Goal: Information Seeking & Learning: Learn about a topic

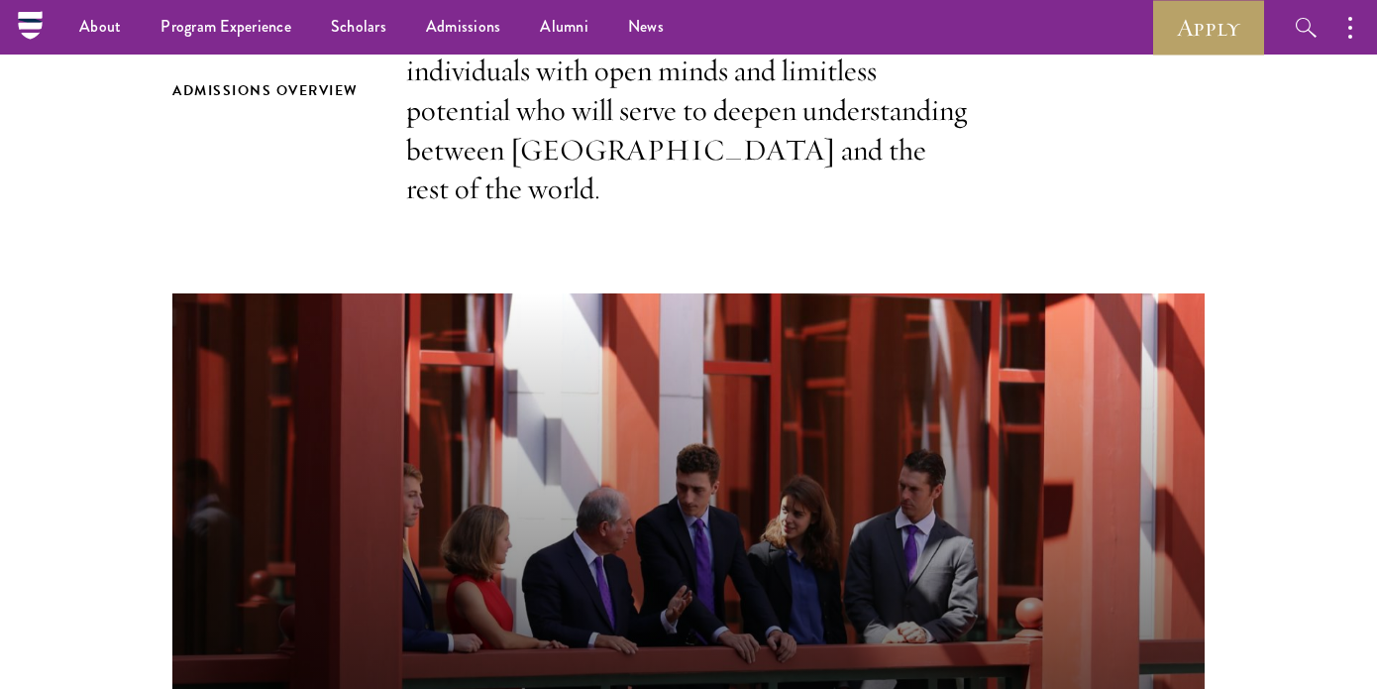
scroll to position [692, 0]
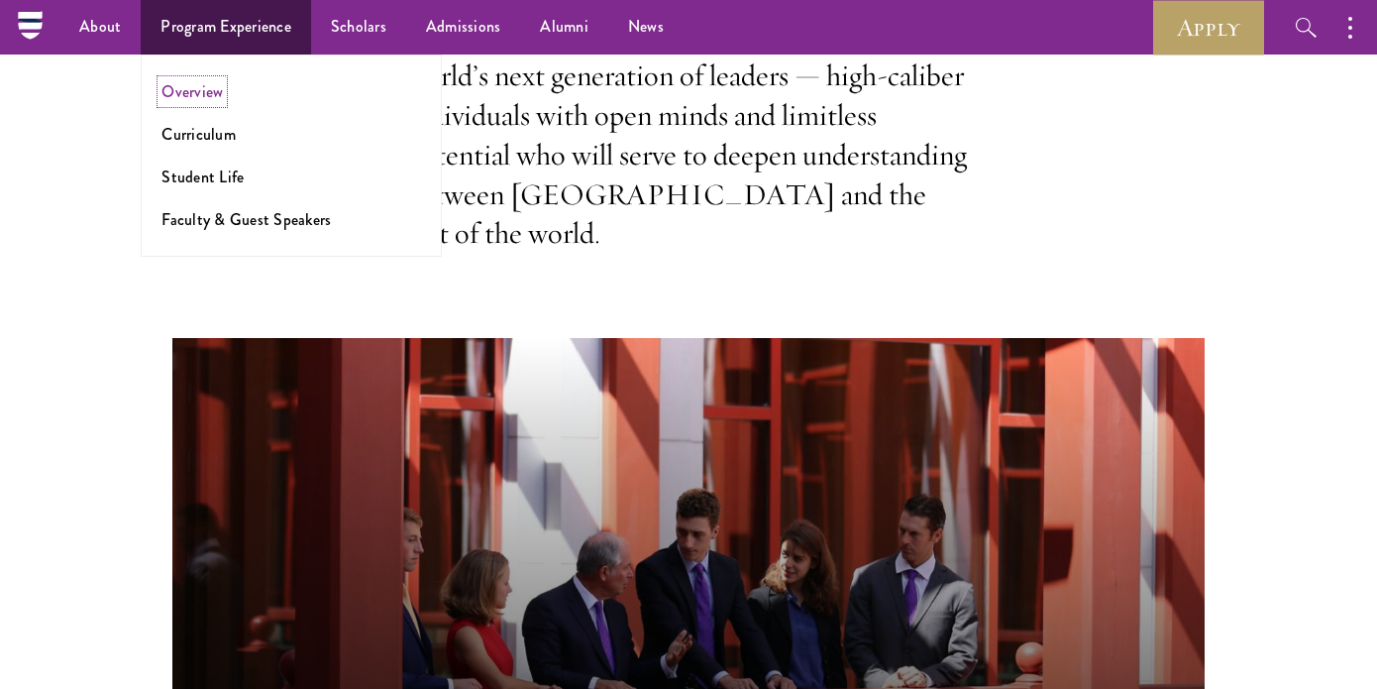
click at [207, 85] on link "Overview" at bounding box center [191, 91] width 61 height 23
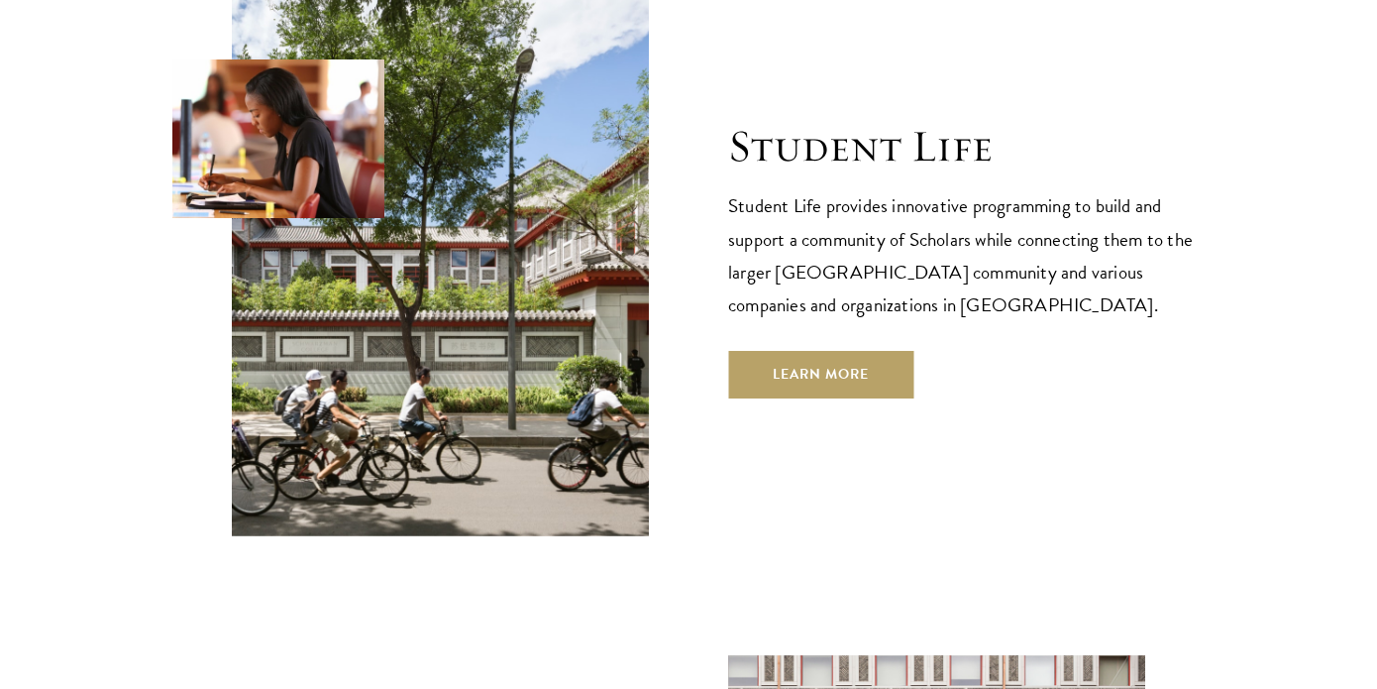
scroll to position [6512, 0]
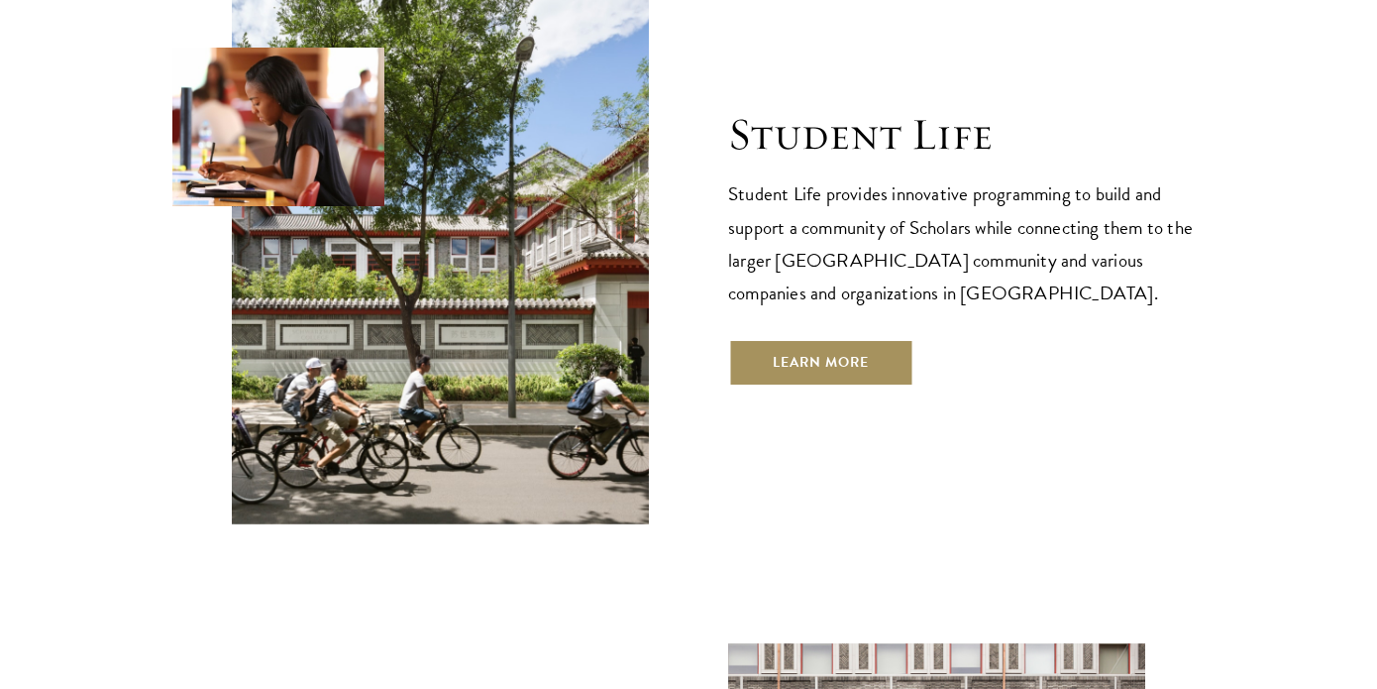
click at [876, 339] on link "Learn More" at bounding box center [820, 363] width 185 height 48
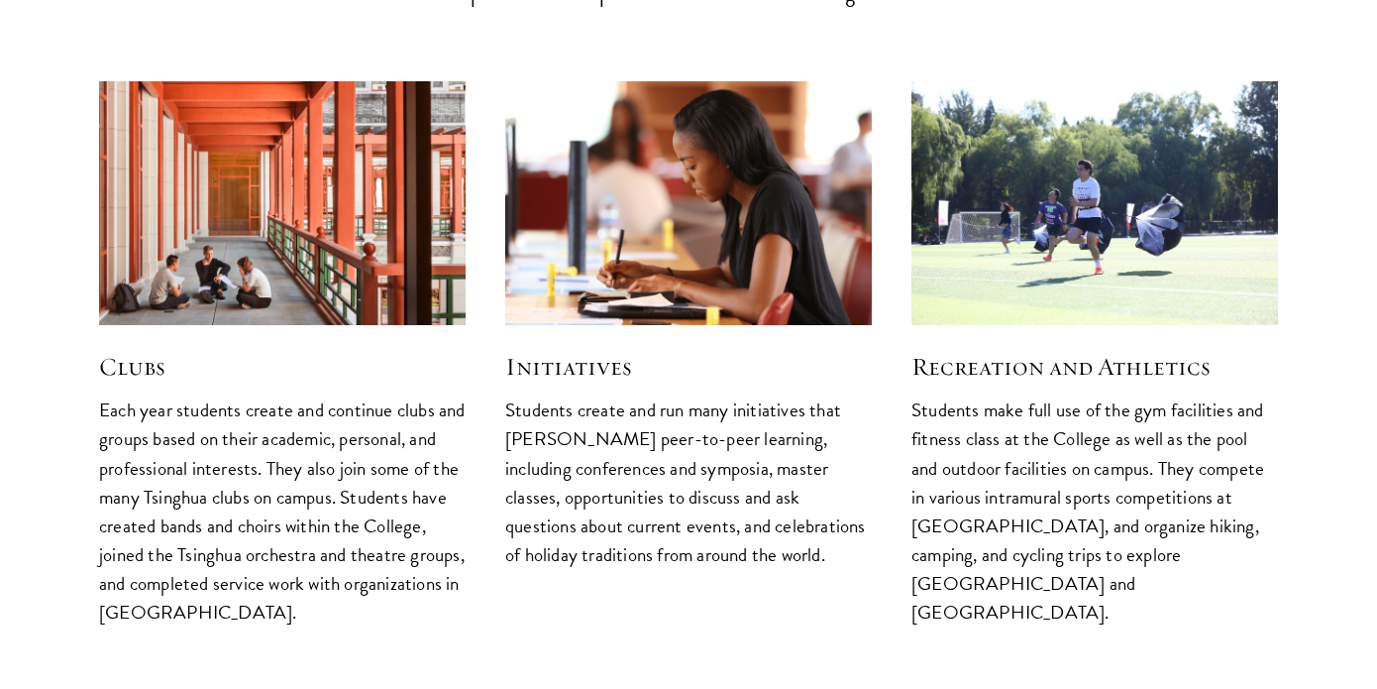
scroll to position [5079, 0]
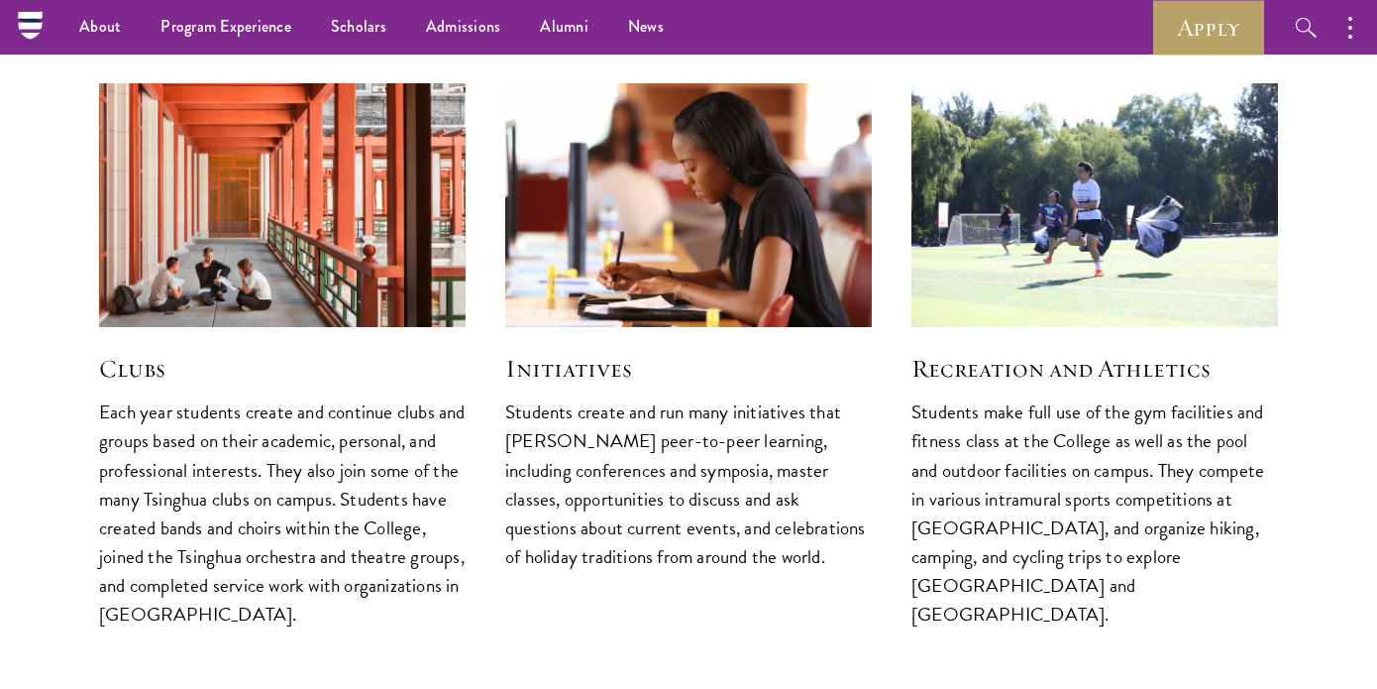
click at [737, 397] on p "Students create and run many initiatives that foster peer-to-peer learning, inc…" at bounding box center [688, 483] width 367 height 172
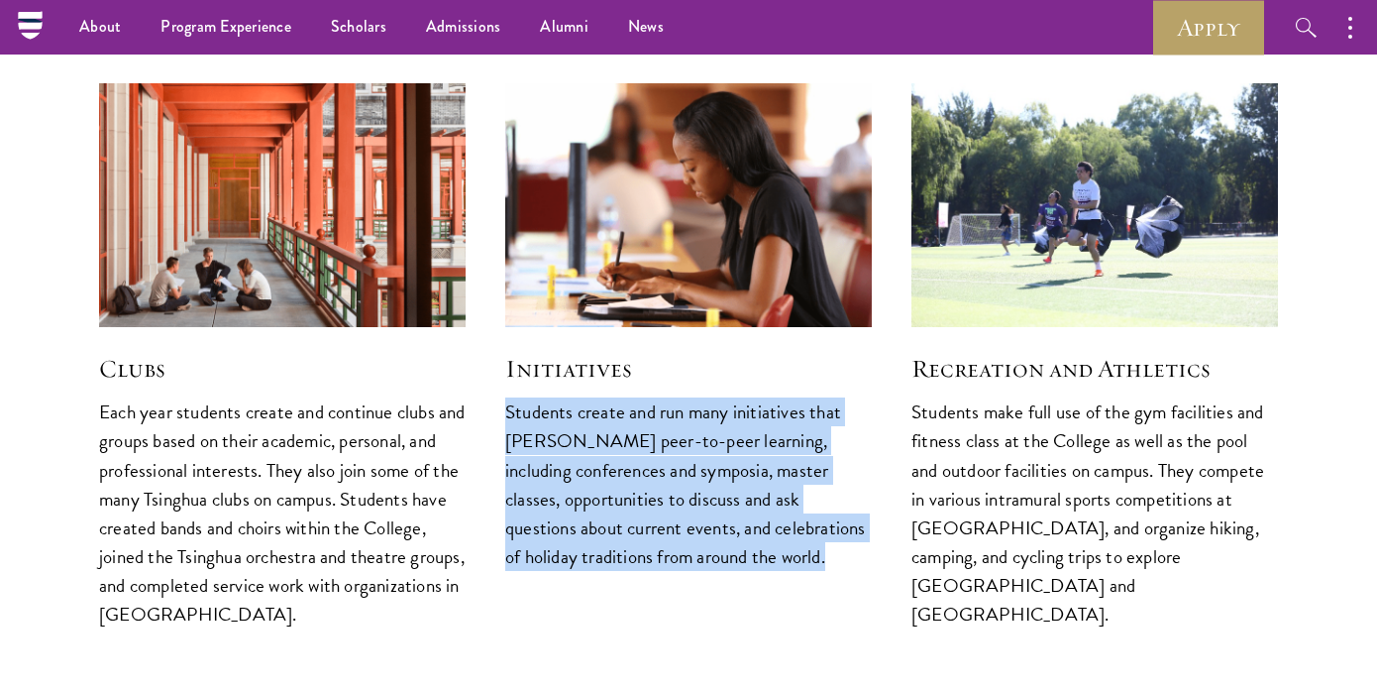
click at [737, 397] on p "Students create and run many initiatives that foster peer-to-peer learning, inc…" at bounding box center [688, 483] width 367 height 172
click at [731, 461] on p "Students create and run many initiatives that foster peer-to-peer learning, inc…" at bounding box center [688, 483] width 367 height 172
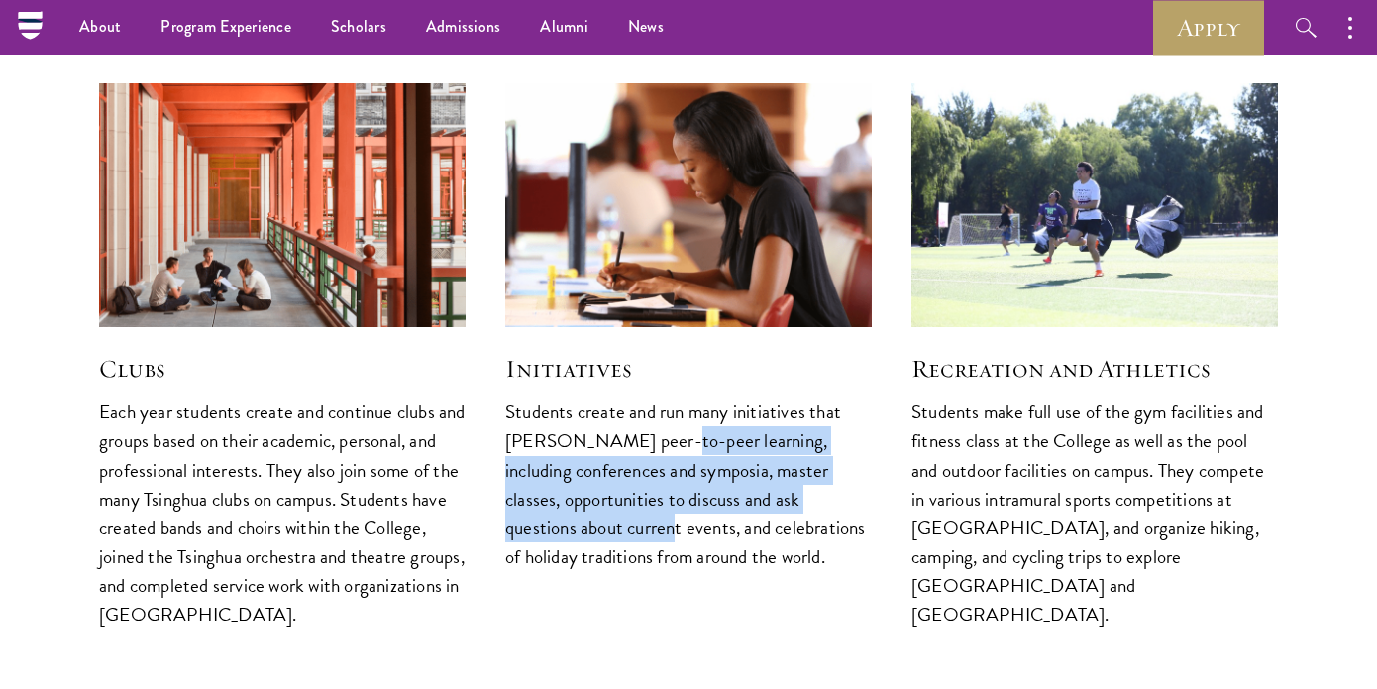
drag, startPoint x: 654, startPoint y: 389, endPoint x: 603, endPoint y: 491, distance: 113.9
click at [603, 491] on p "Students create and run many initiatives that foster peer-to-peer learning, inc…" at bounding box center [688, 483] width 367 height 172
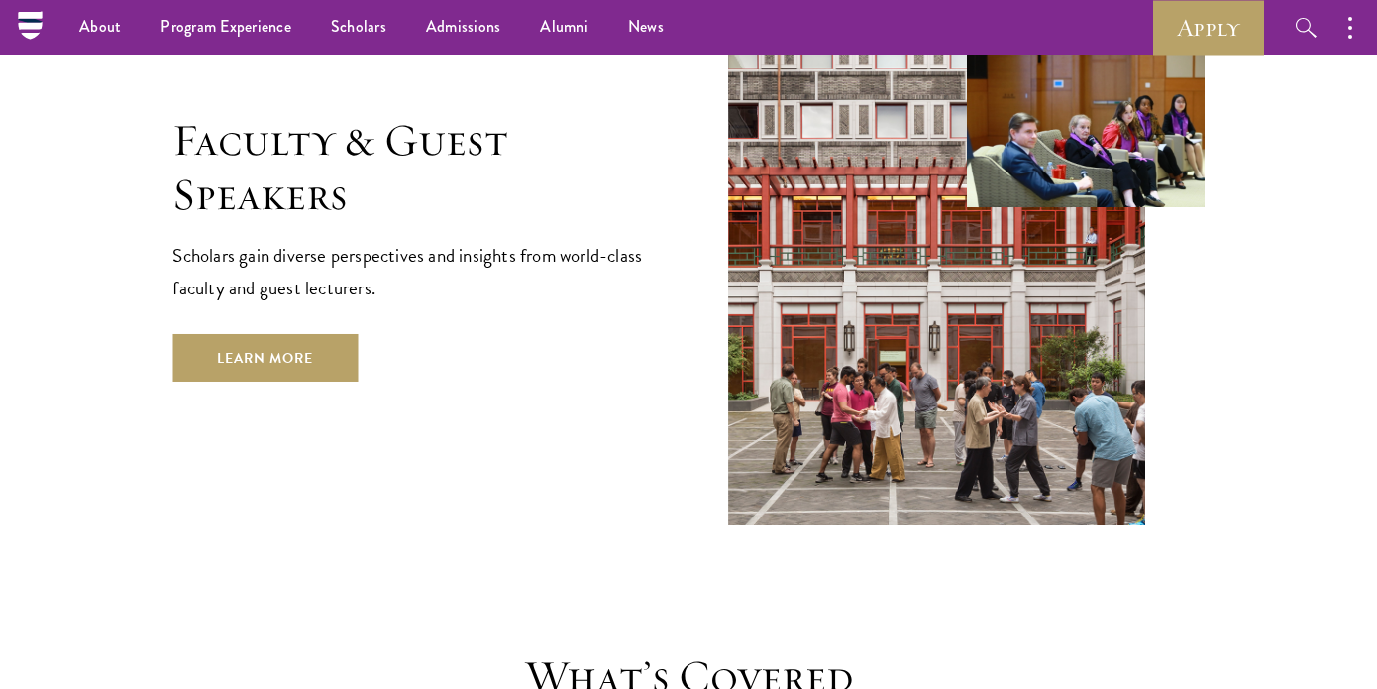
scroll to position [7159, 0]
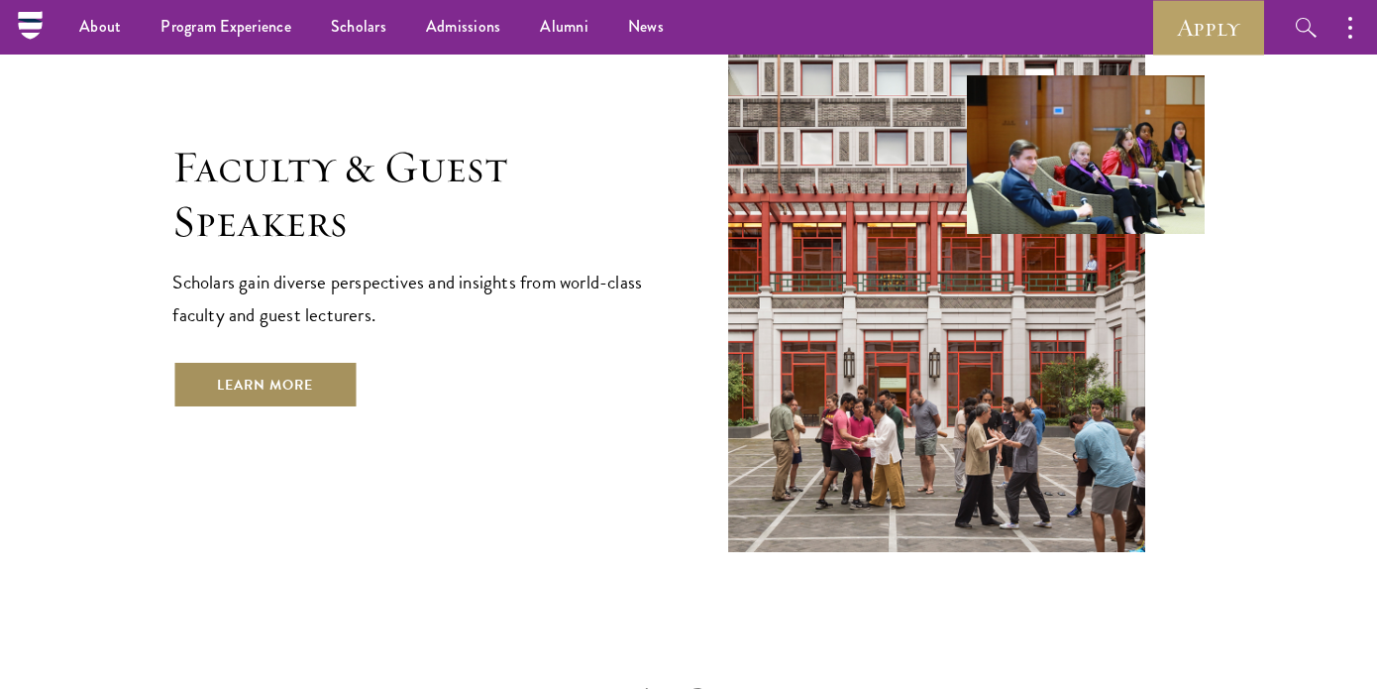
click at [287, 361] on link "Learn More" at bounding box center [264, 385] width 185 height 48
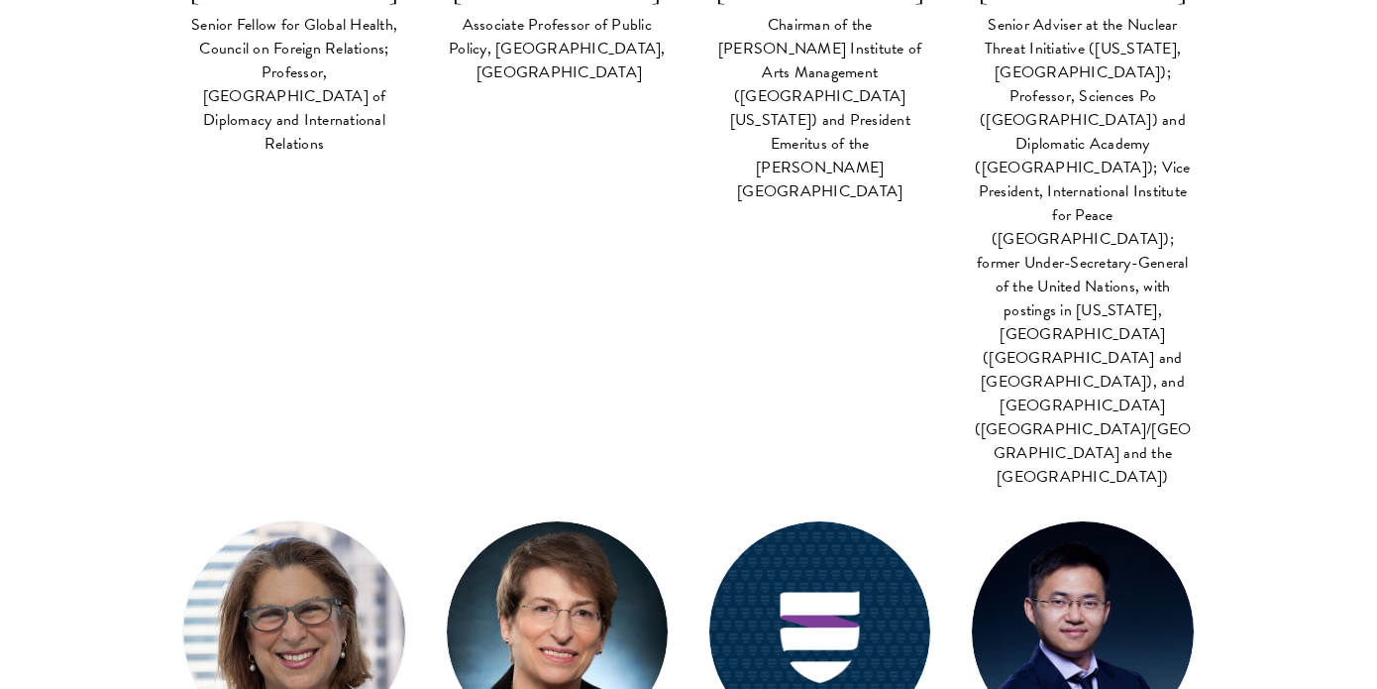
scroll to position [4223, 0]
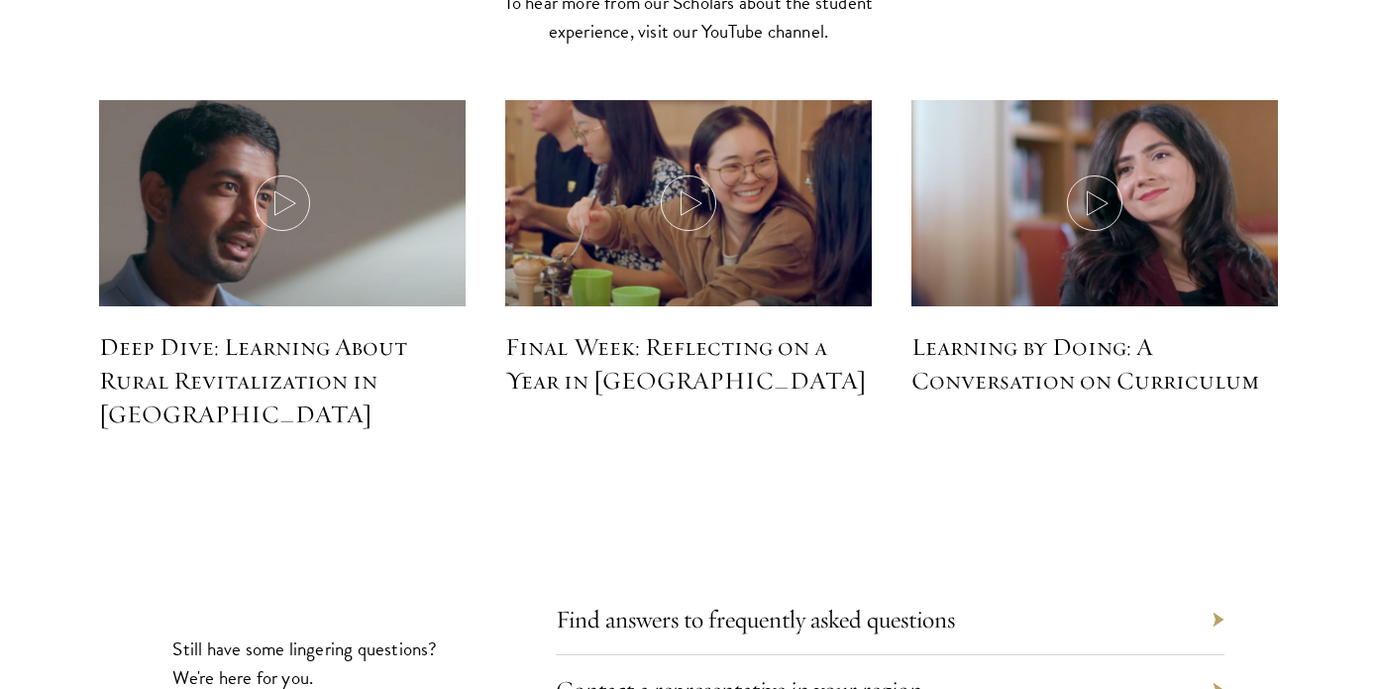
scroll to position [8717, 0]
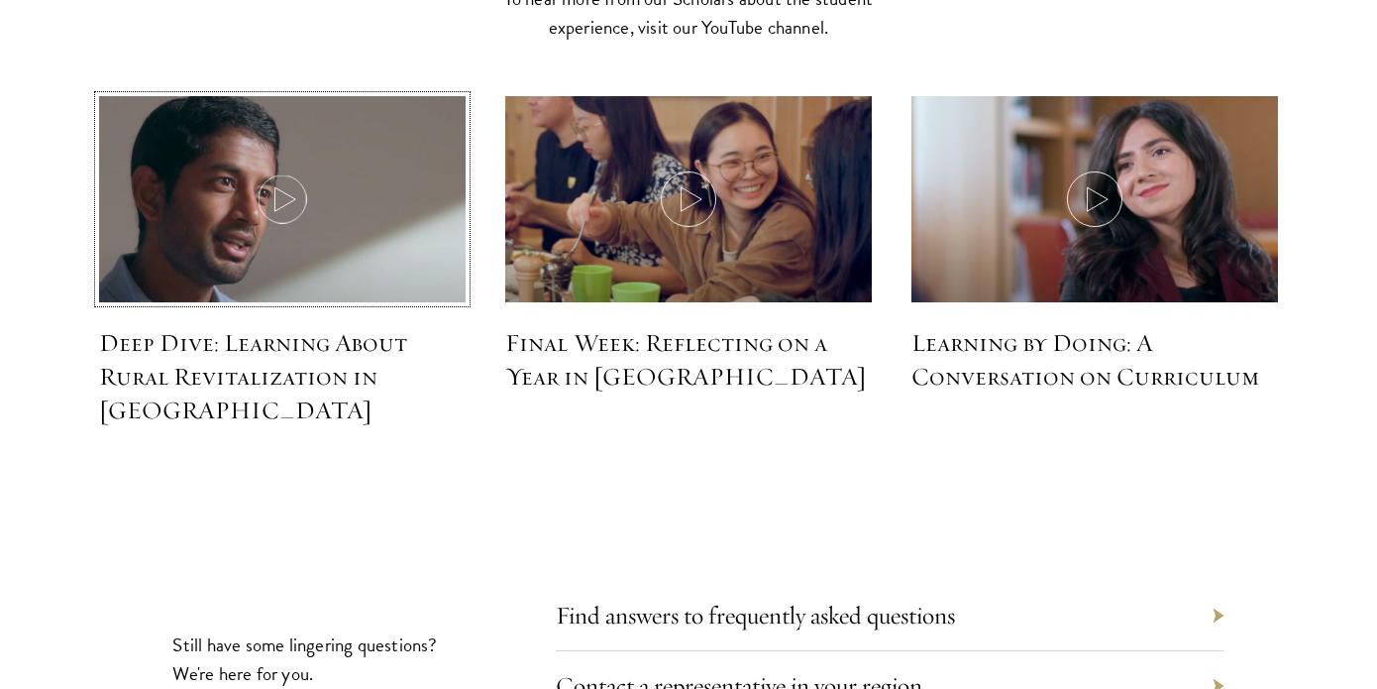
click at [281, 187] on use at bounding box center [284, 199] width 21 height 24
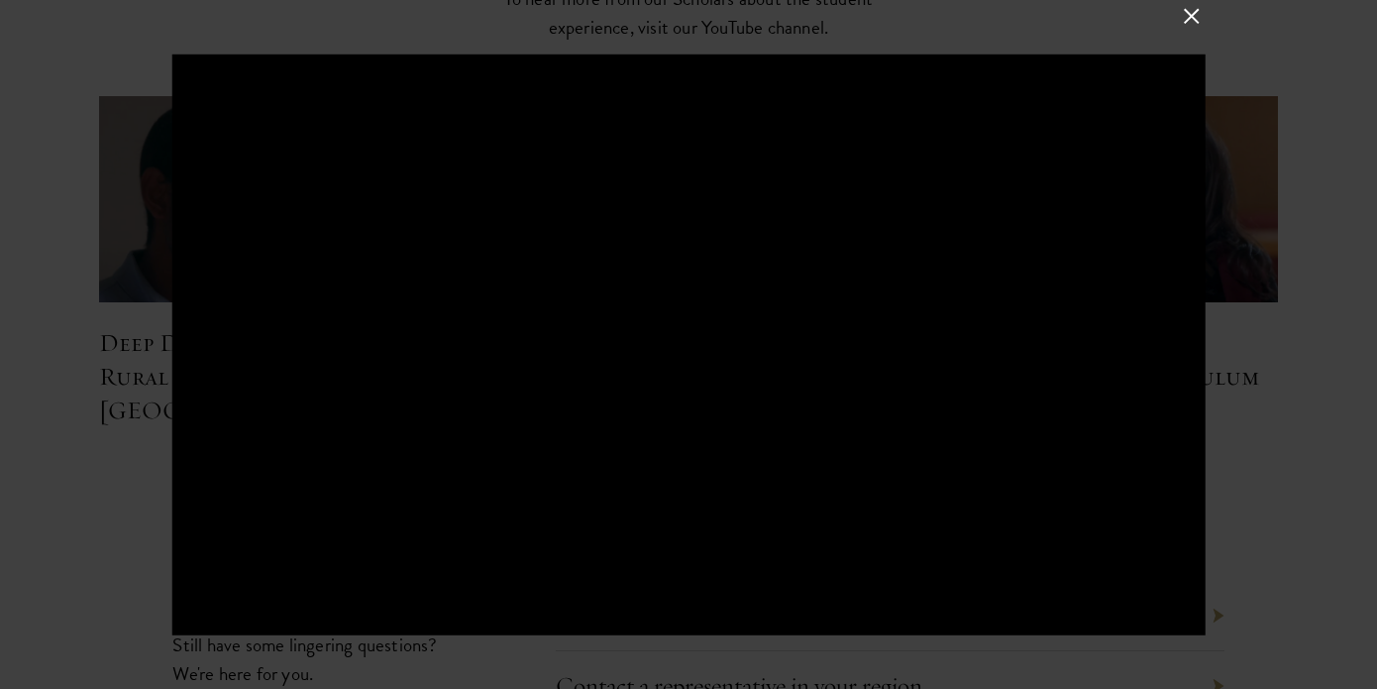
click at [1186, 11] on button at bounding box center [1192, 16] width 26 height 26
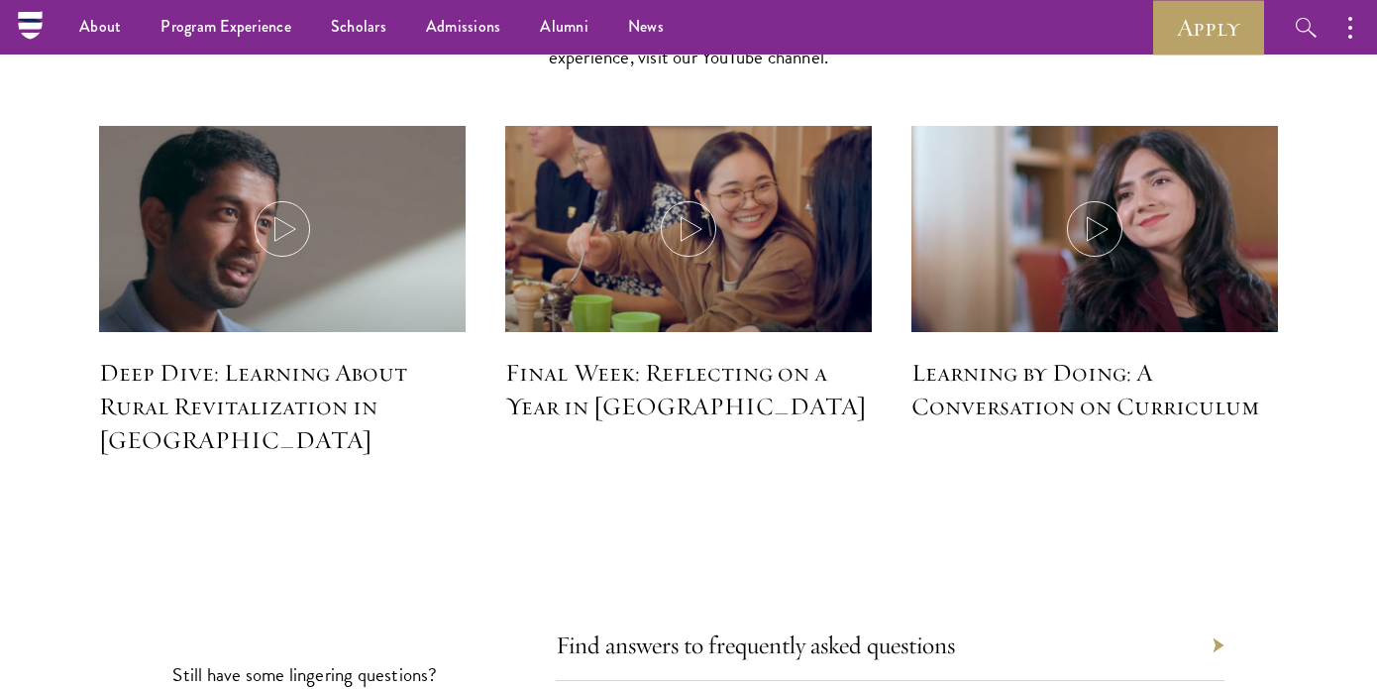
scroll to position [8685, 0]
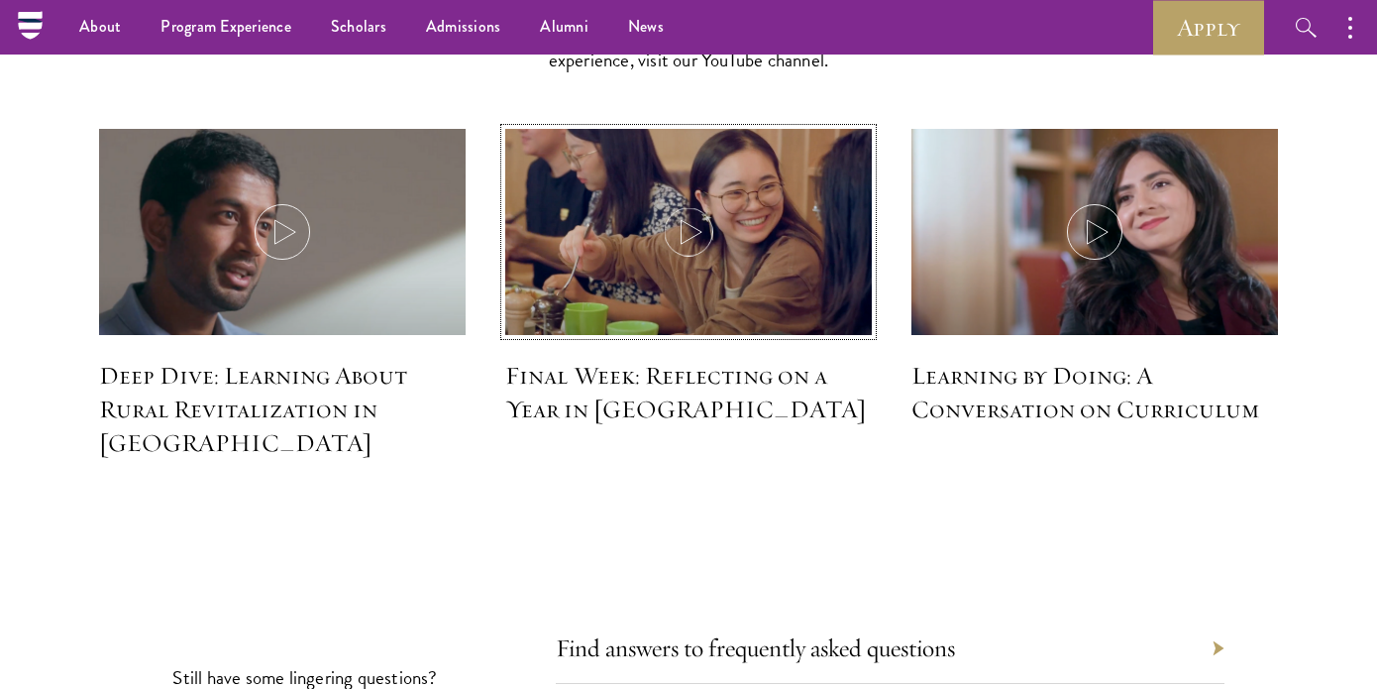
click at [693, 204] on icon at bounding box center [688, 231] width 55 height 55
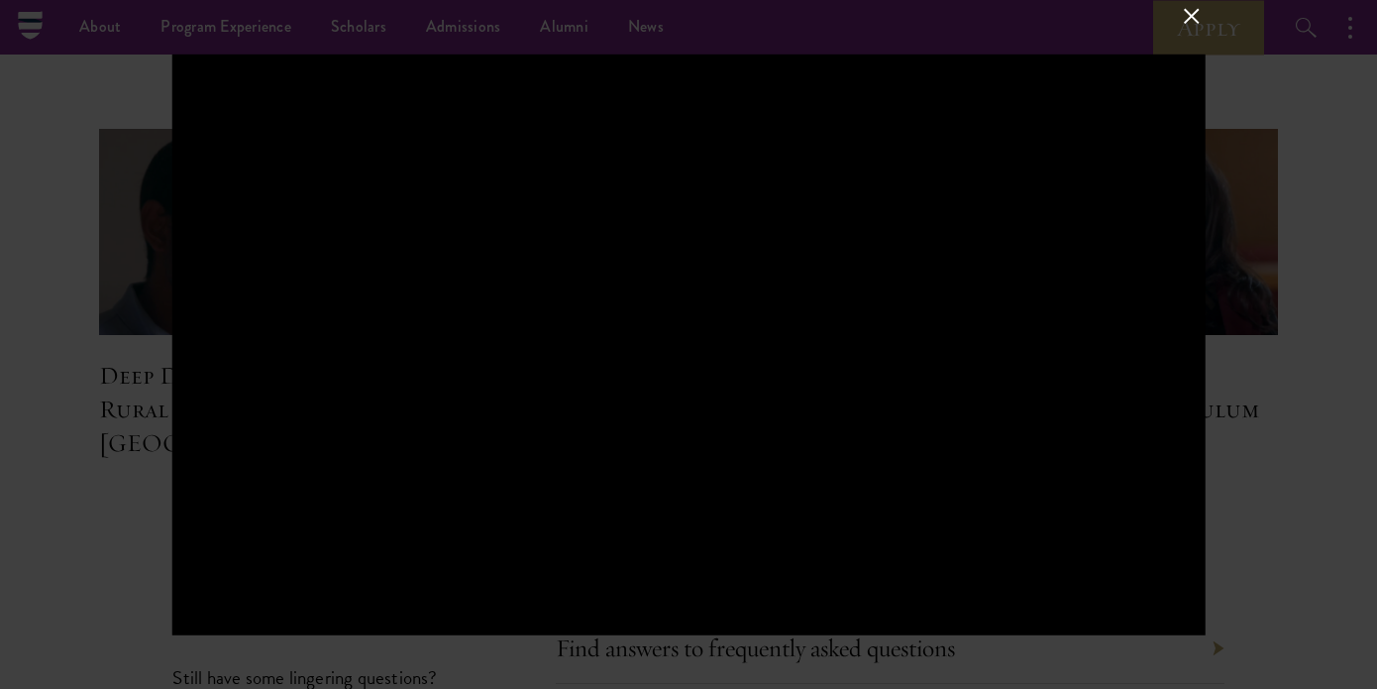
click at [1194, 24] on button at bounding box center [1192, 16] width 26 height 26
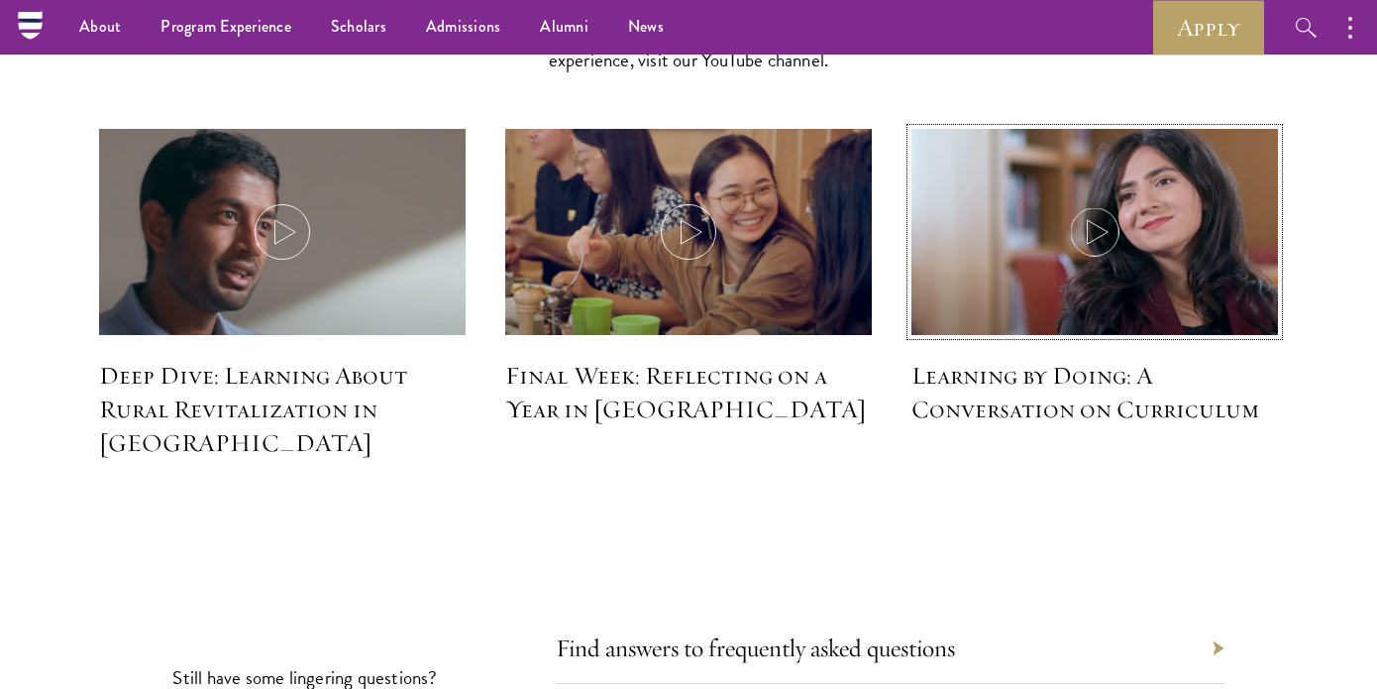
click at [1074, 204] on icon at bounding box center [1094, 231] width 55 height 55
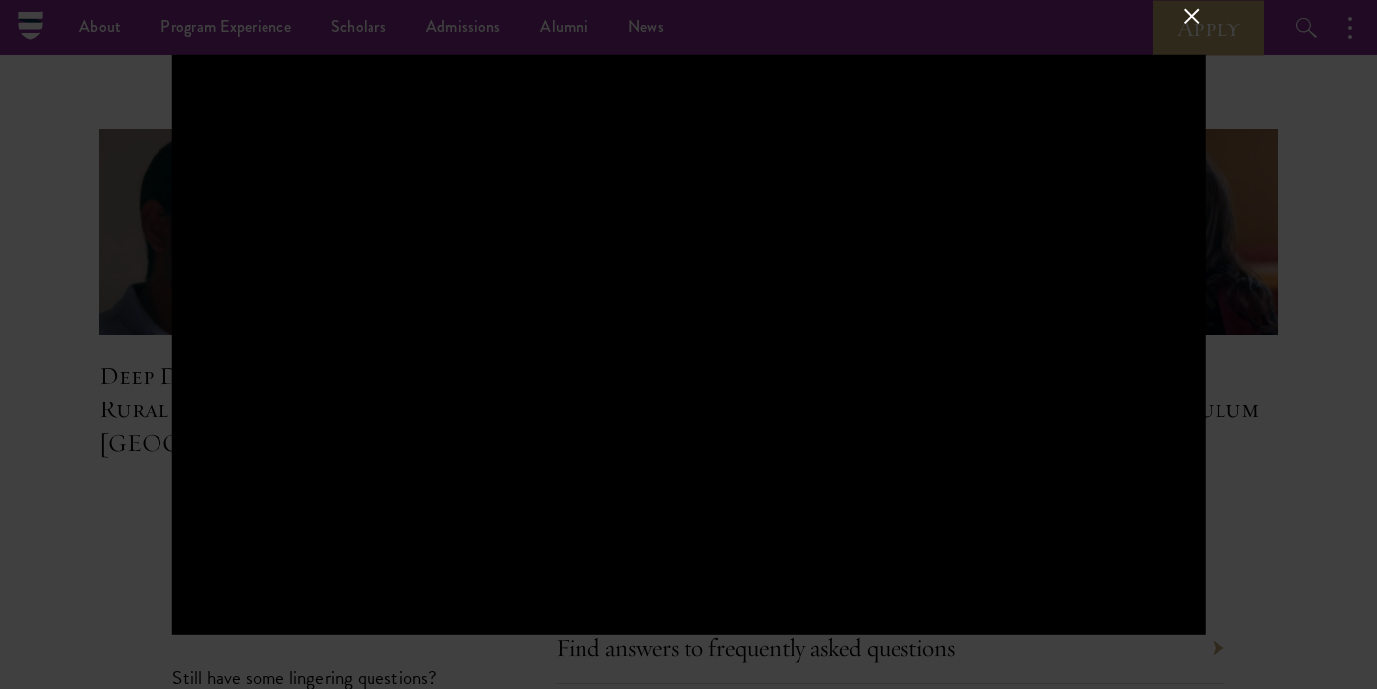
click at [1189, 20] on button at bounding box center [1192, 16] width 26 height 26
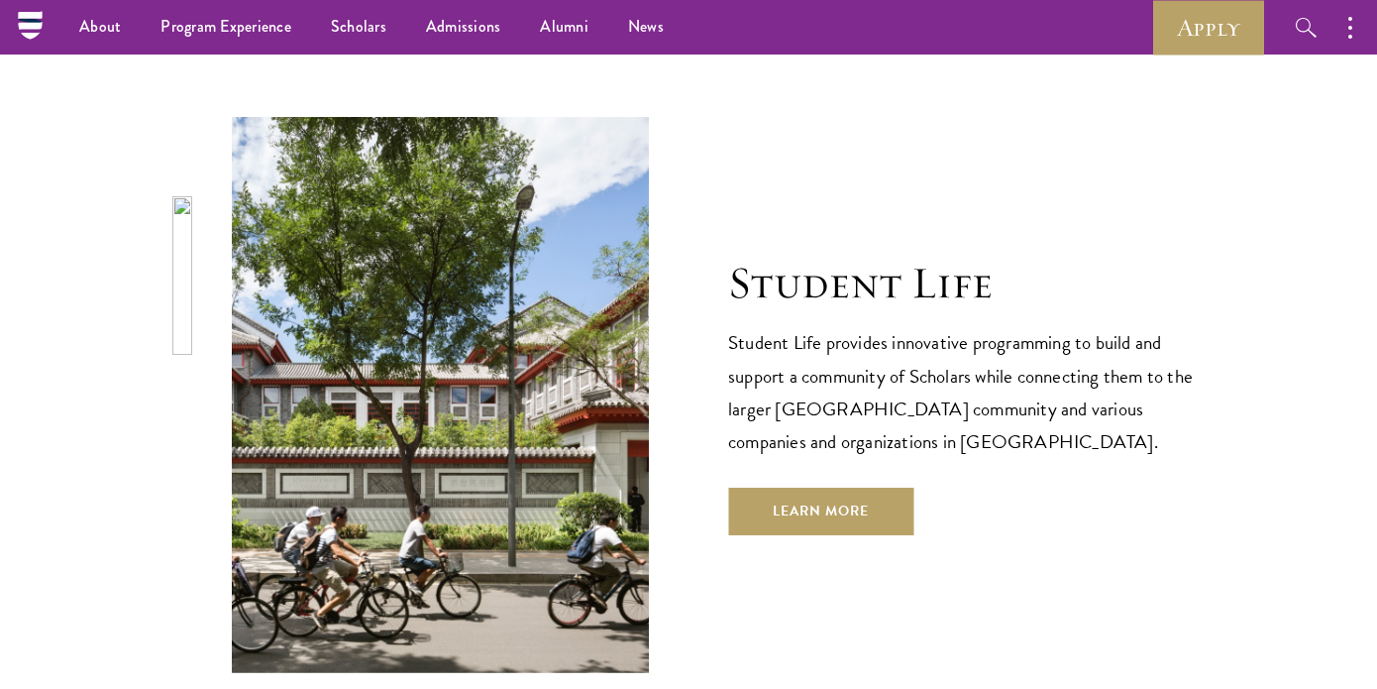
scroll to position [6139, 0]
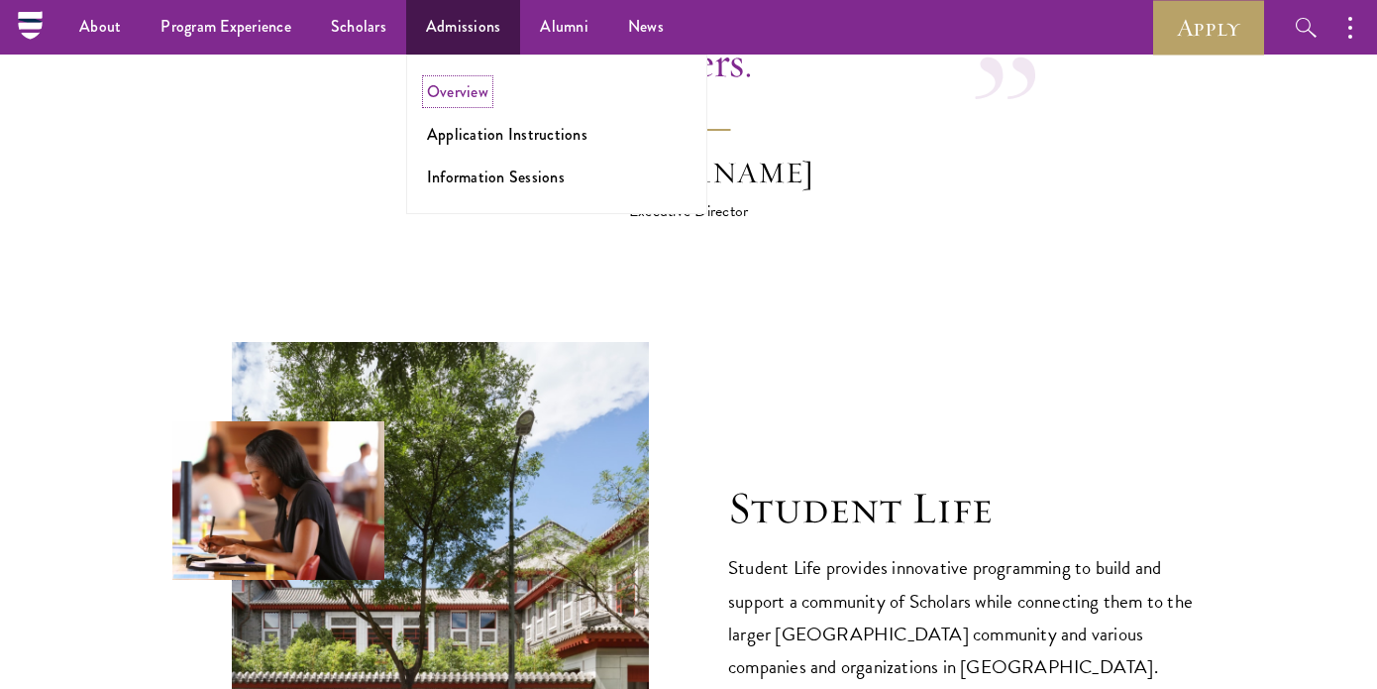
click at [453, 86] on link "Overview" at bounding box center [457, 91] width 61 height 23
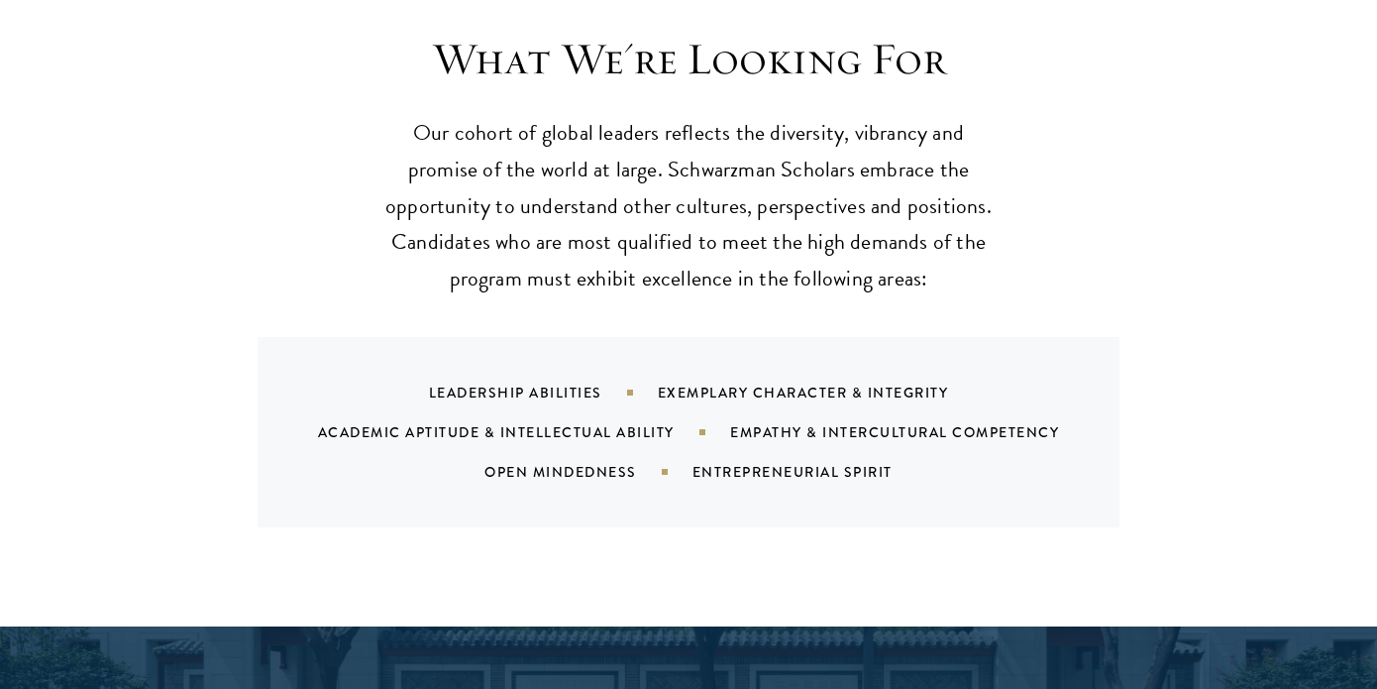
scroll to position [1901, 0]
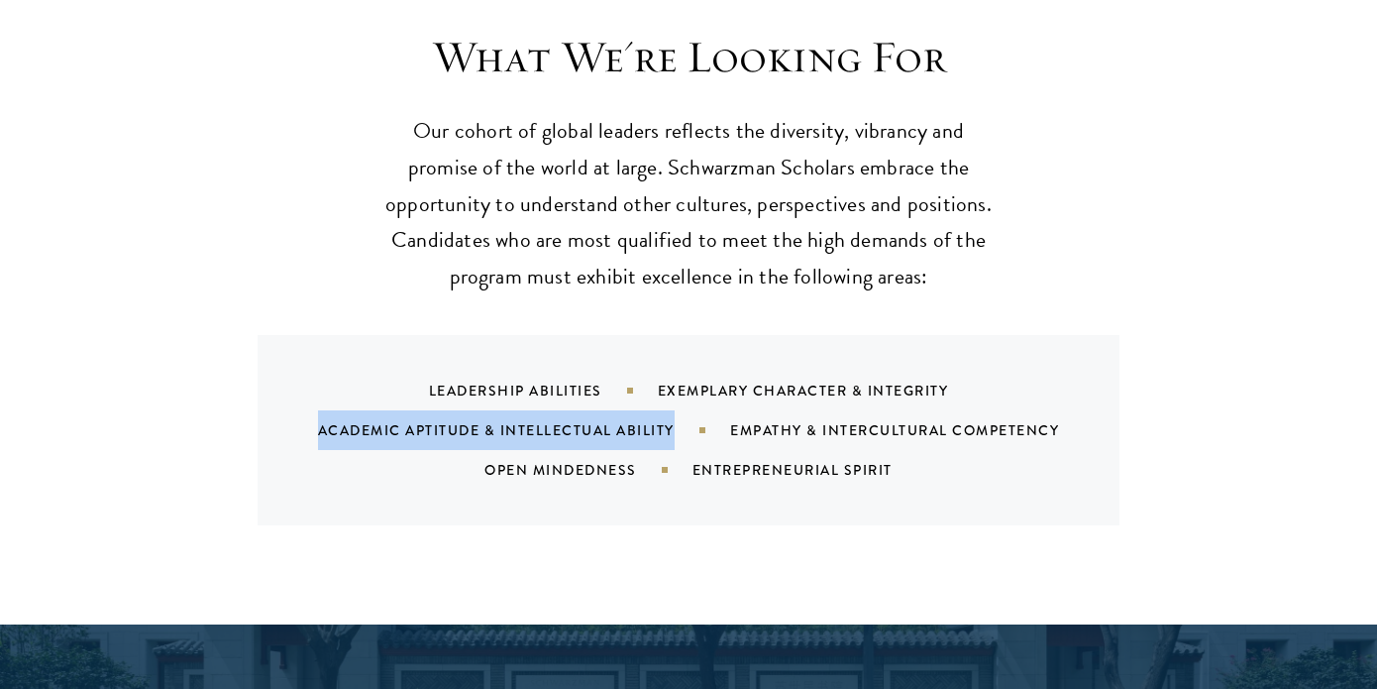
drag, startPoint x: 307, startPoint y: 390, endPoint x: 674, endPoint y: 386, distance: 366.6
click at [674, 387] on div "Leadership Abilities Exemplary Character & Integrity Academic Aptitude & Intell…" at bounding box center [713, 430] width 814 height 119
